Goal: Task Accomplishment & Management: Manage account settings

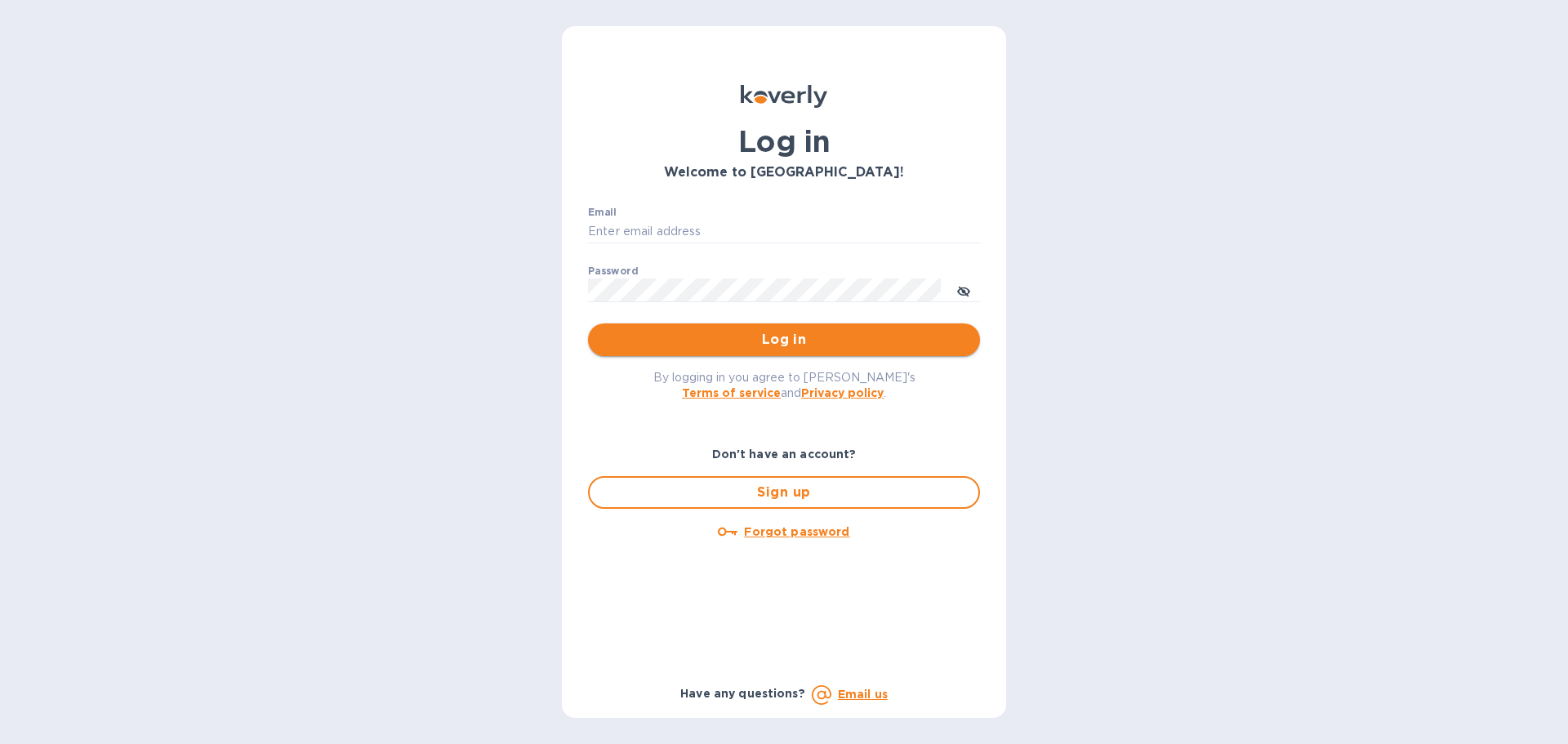
type input "[PERSON_NAME][EMAIL_ADDRESS][DOMAIN_NAME]"
click at [672, 330] on span "Log in" at bounding box center [784, 340] width 366 height 19
